Goal: Task Accomplishment & Management: Manage account settings

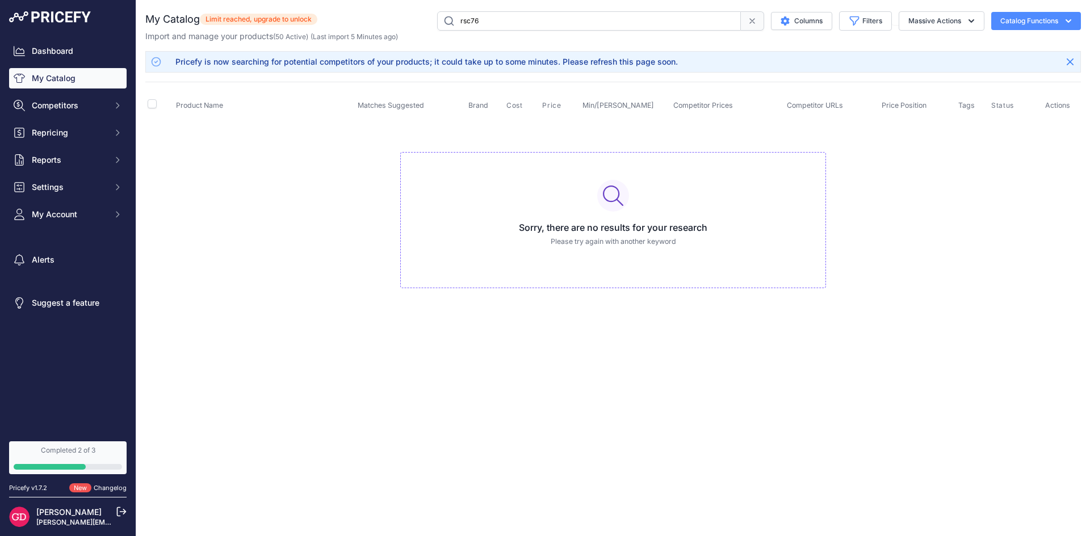
click at [551, 29] on input "rsc76" at bounding box center [589, 20] width 304 height 19
drag, startPoint x: 548, startPoint y: 24, endPoint x: 401, endPoint y: 20, distance: 146.5
click at [401, 20] on div "rsc76 Columns Filters Status All Status Only Enabled Only Disabled" at bounding box center [698, 20] width 763 height 19
type input "76mm clip"
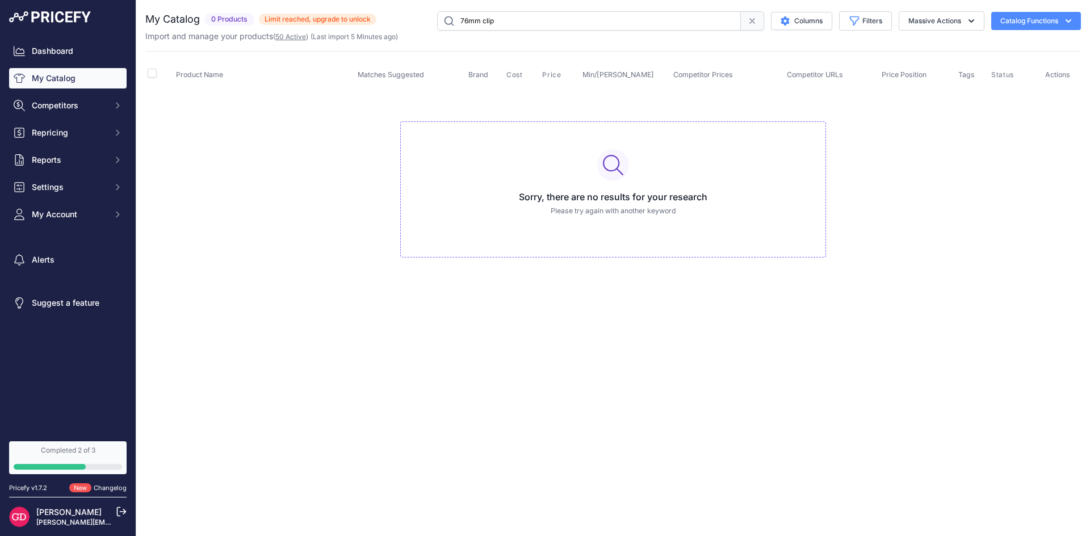
click at [280, 32] on link "50 Active" at bounding box center [290, 36] width 31 height 9
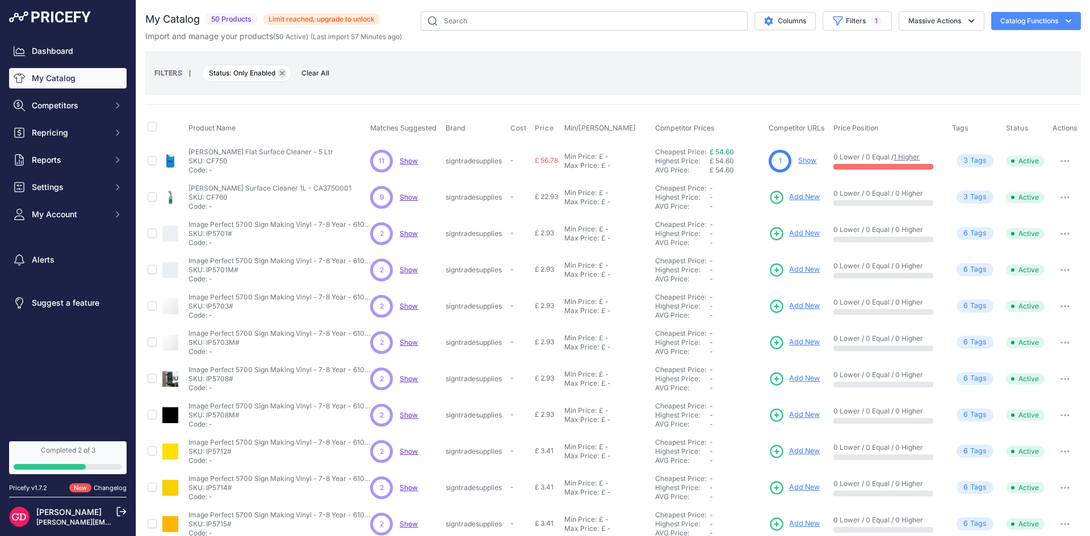
click at [282, 75] on icon "button" at bounding box center [281, 73] width 3 height 3
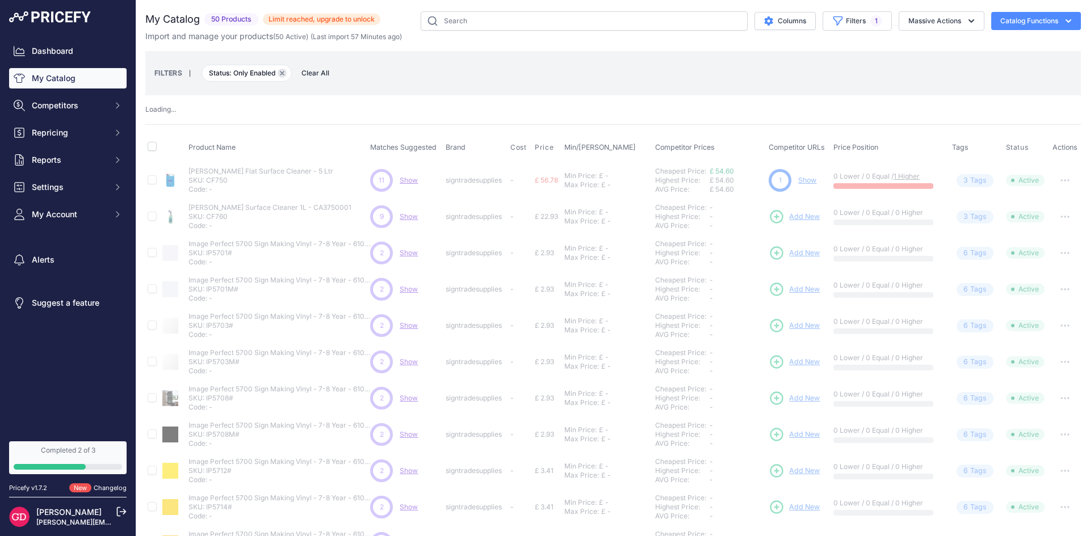
click at [282, 134] on th "Product Name" at bounding box center [277, 148] width 182 height 28
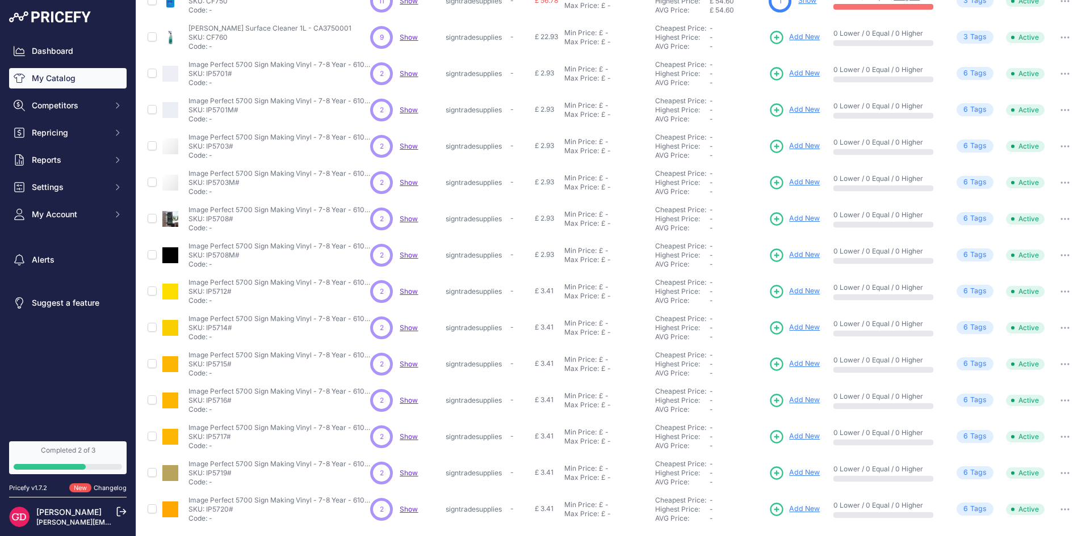
scroll to position [145, 0]
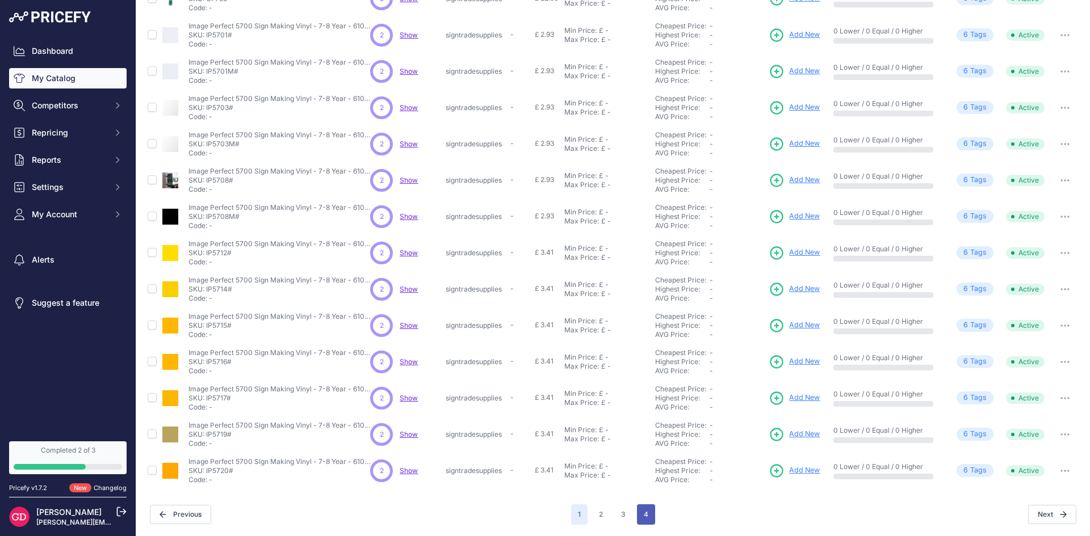
click at [644, 509] on button "4" at bounding box center [646, 515] width 18 height 20
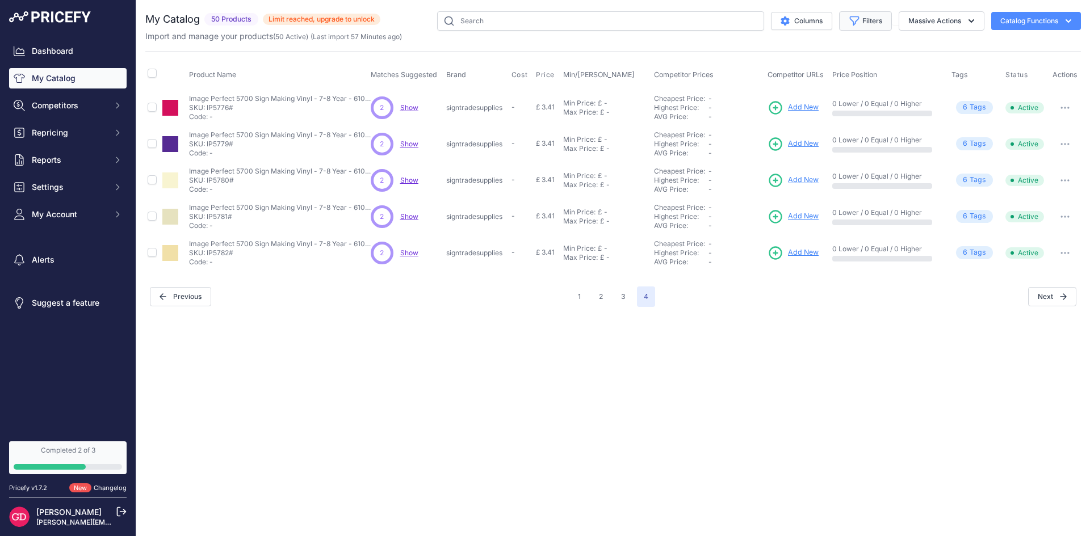
click at [856, 19] on icon "button" at bounding box center [854, 21] width 9 height 9
drag, startPoint x: 401, startPoint y: 33, endPoint x: 340, endPoint y: 36, distance: 60.8
click at [340, 36] on div "Import and manage your products ( 50 Active ) (Last import 57 Minutes ago)" at bounding box center [612, 36] width 935 height 11
click at [362, 38] on span "(Last import 57 Minutes ago)" at bounding box center [355, 36] width 91 height 9
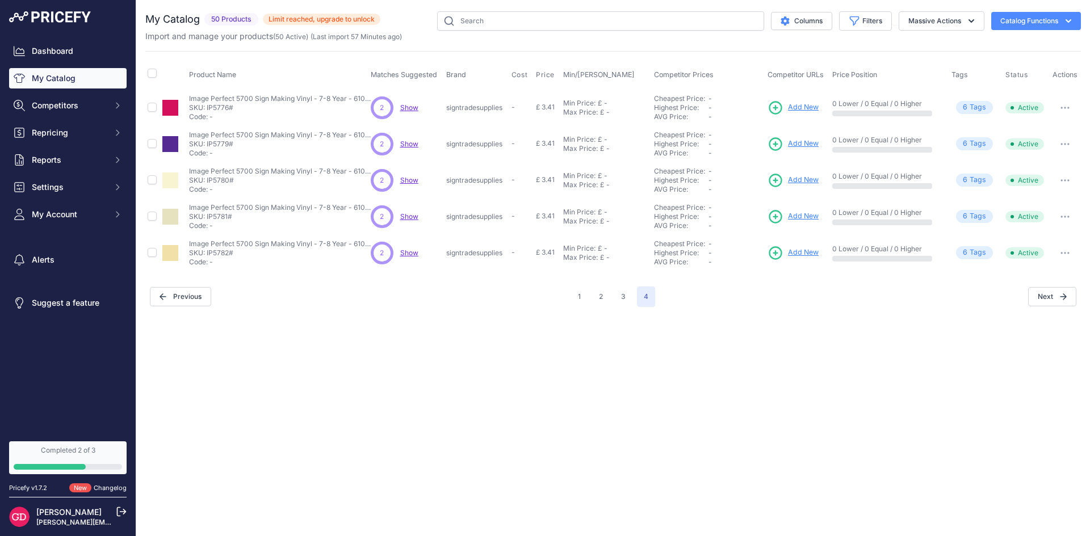
click at [580, 294] on button "1" at bounding box center [579, 297] width 16 height 20
